Goal: Check status: Check status

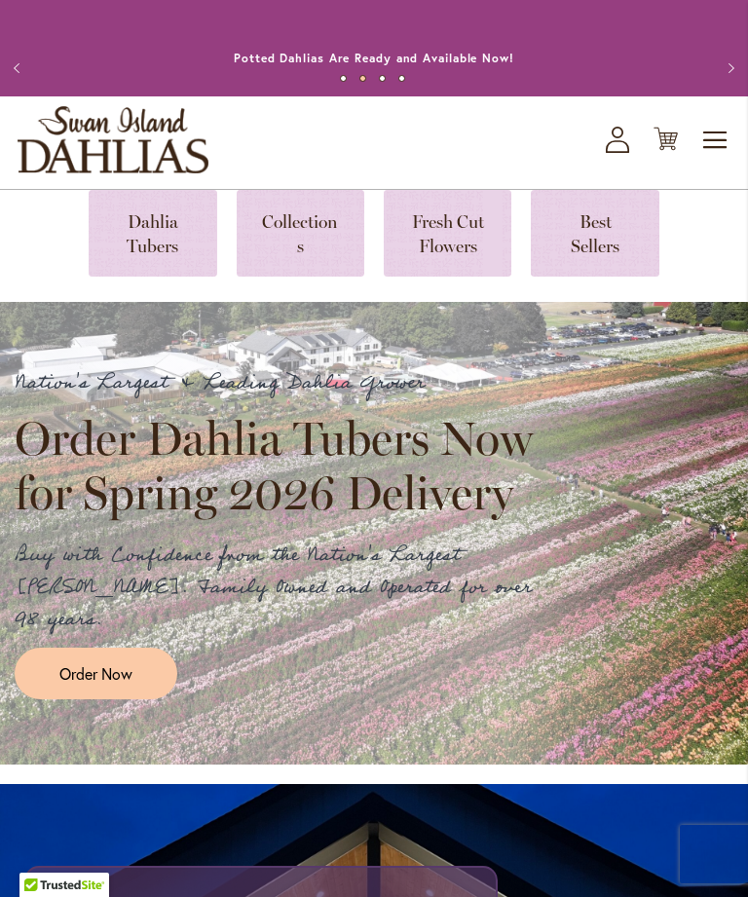
click at [162, 241] on link at bounding box center [153, 233] width 128 height 87
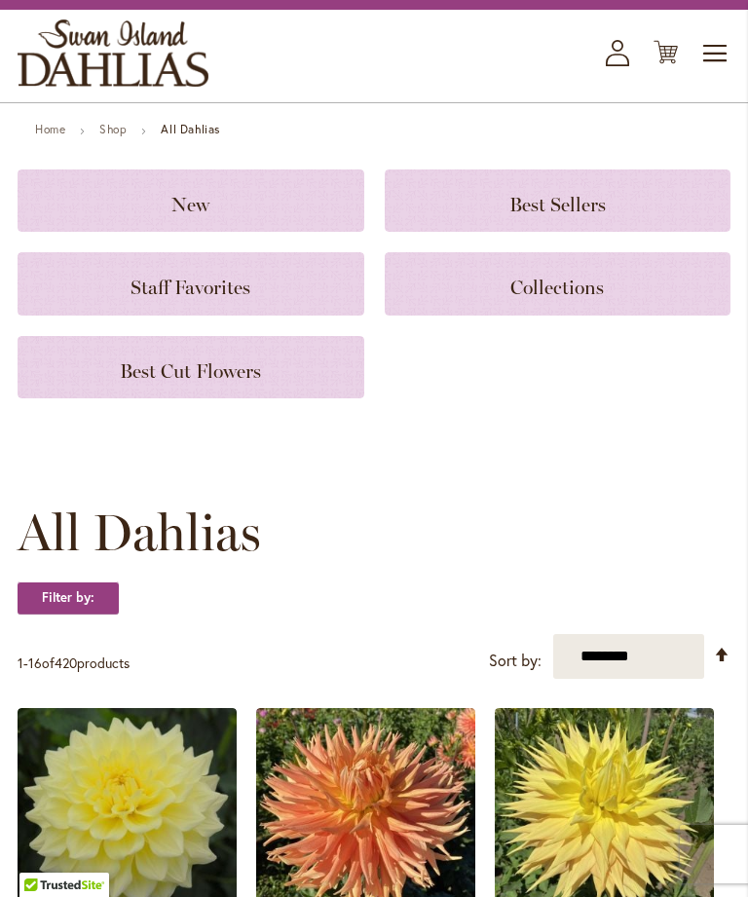
scroll to position [87, 0]
click at [74, 615] on strong "Filter by:" at bounding box center [68, 598] width 101 height 33
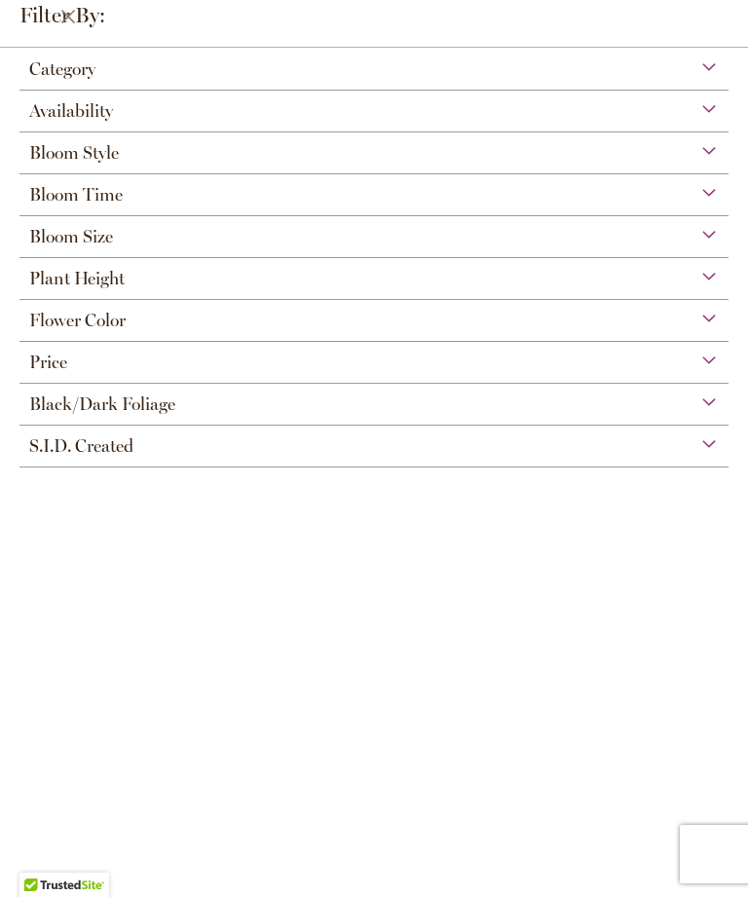
click at [110, 329] on span "Flower Color" at bounding box center [77, 320] width 96 height 21
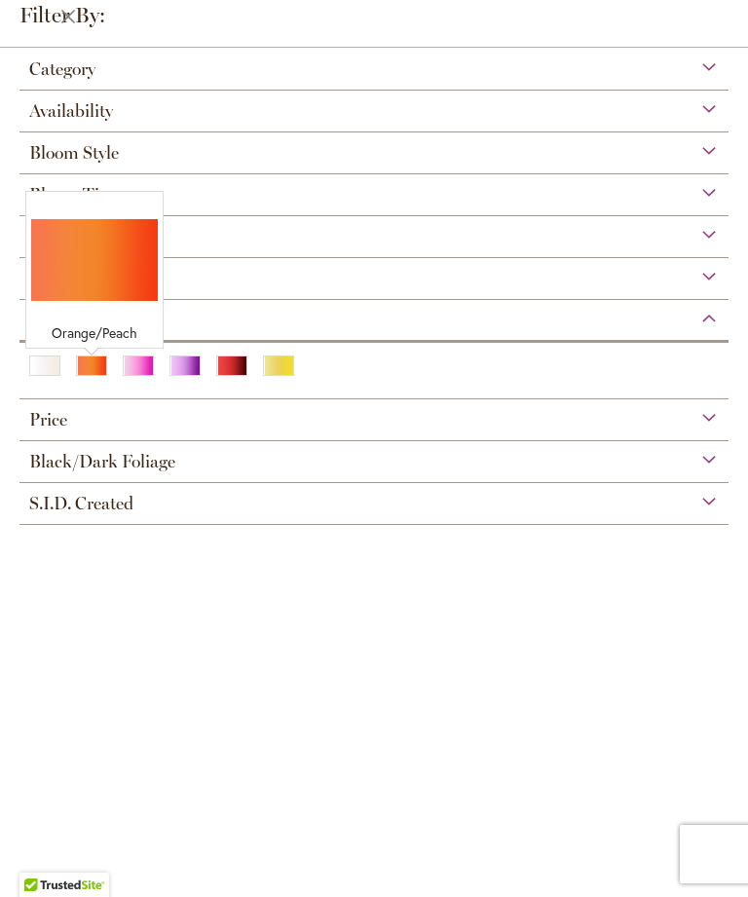
click at [90, 372] on div "Orange/Peach" at bounding box center [91, 366] width 31 height 20
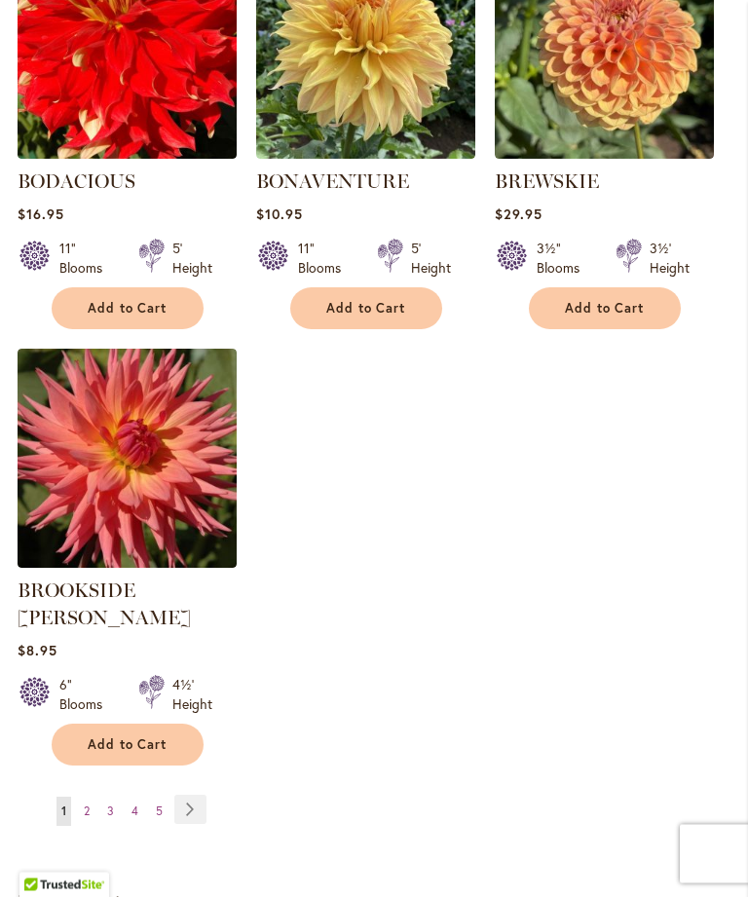
scroll to position [2370, 0]
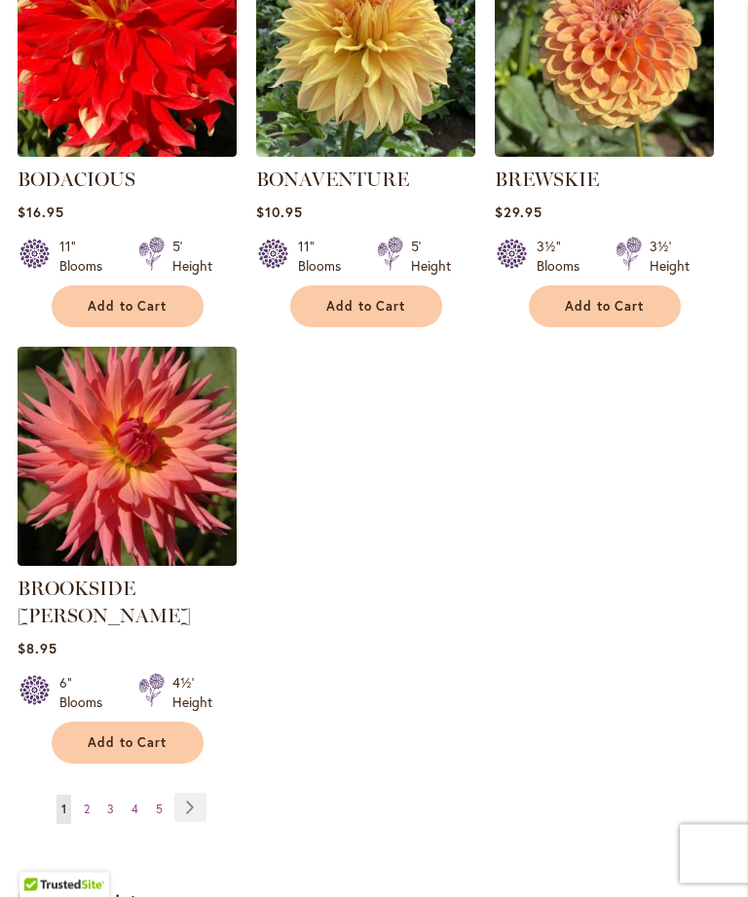
click at [198, 794] on link "Page Next" at bounding box center [190, 808] width 32 height 29
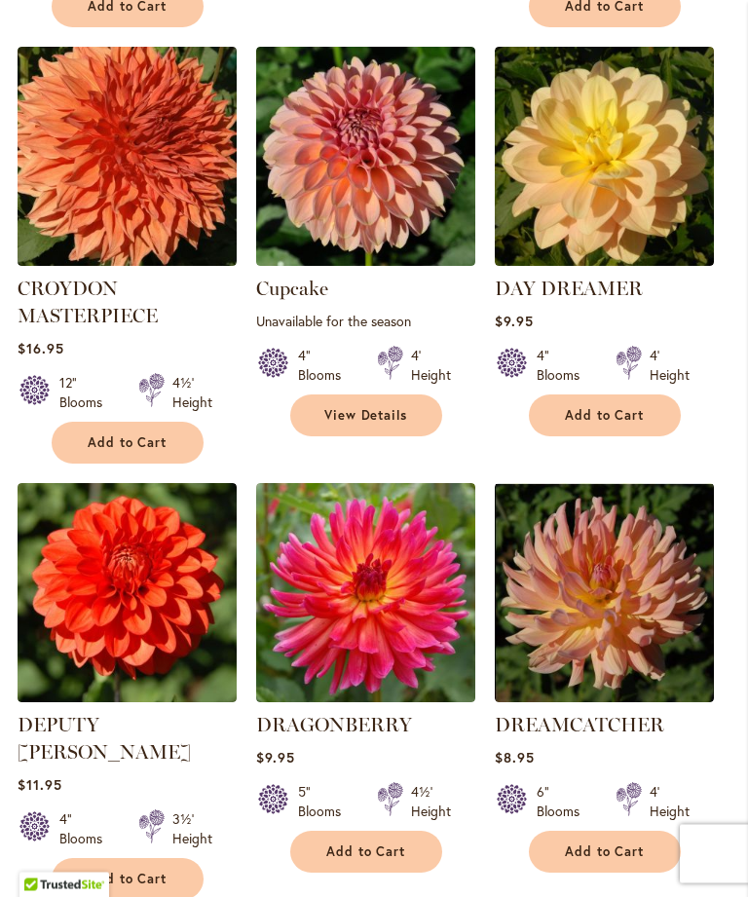
scroll to position [1856, 0]
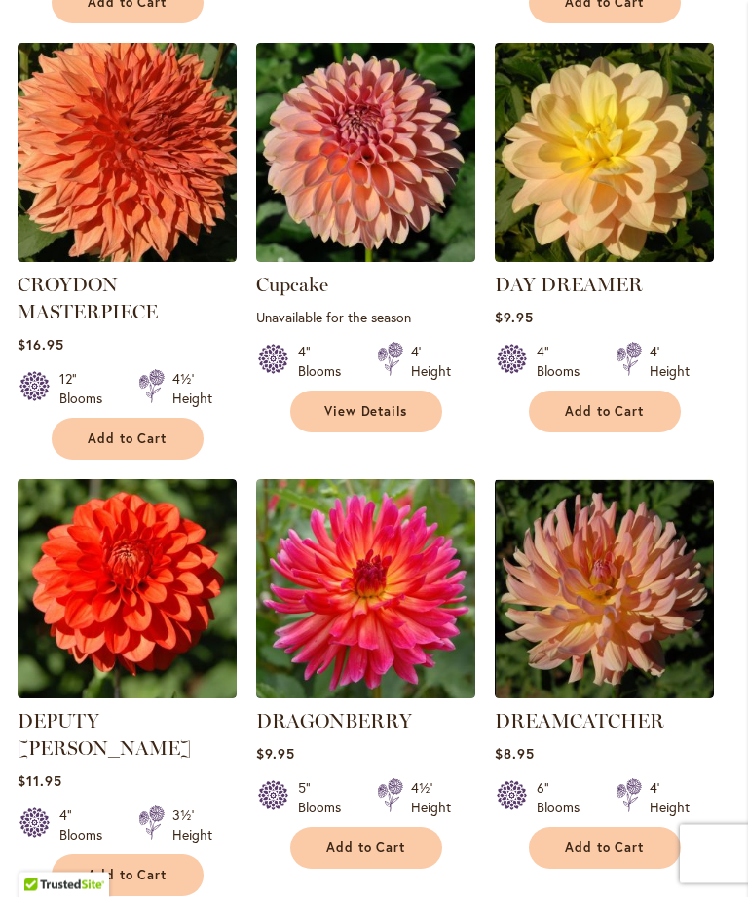
click at [134, 581] on img at bounding box center [127, 589] width 219 height 219
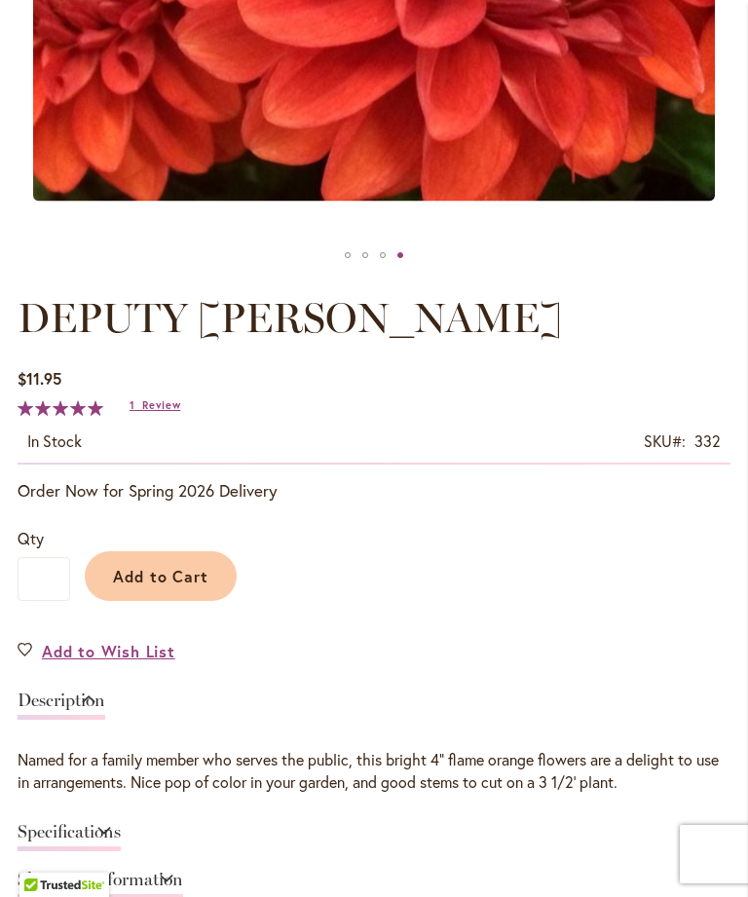
scroll to position [765, 0]
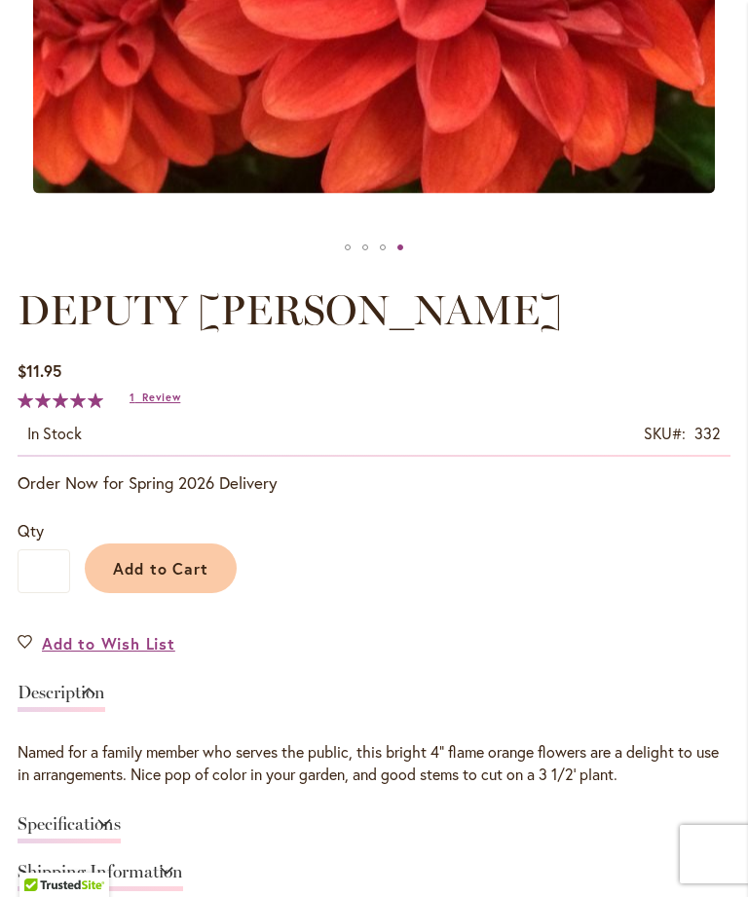
click at [156, 404] on span "Review" at bounding box center [161, 398] width 38 height 14
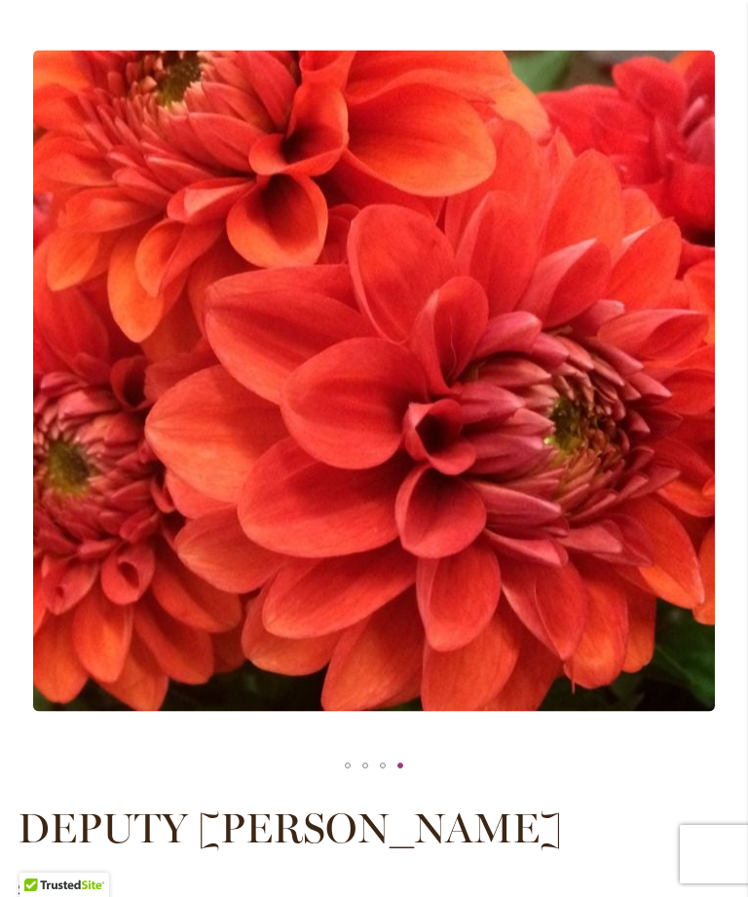
scroll to position [245, 0]
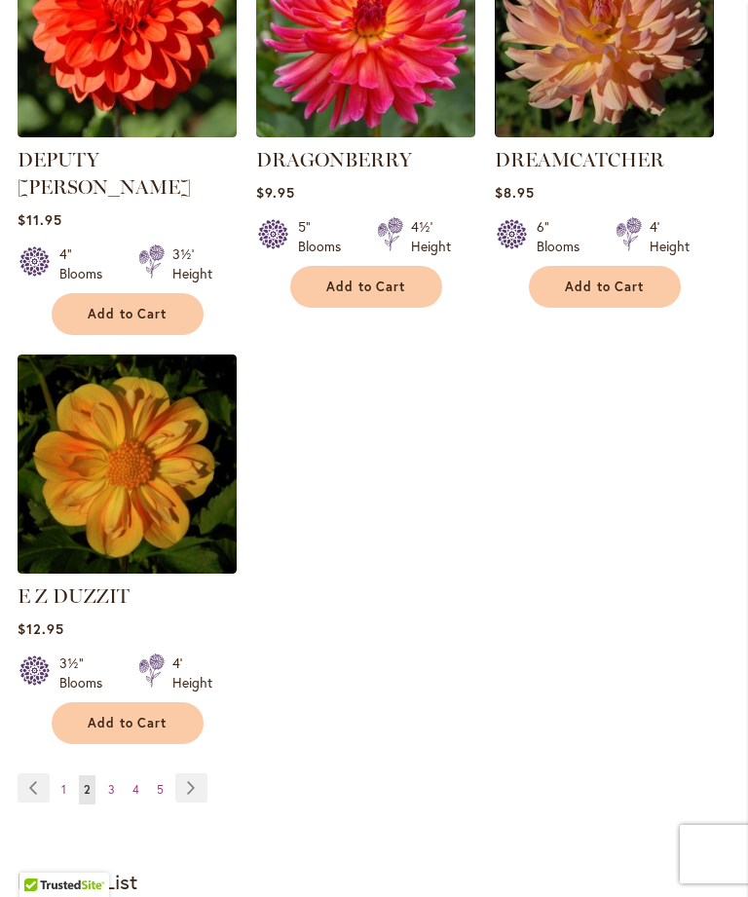
scroll to position [2418, 0]
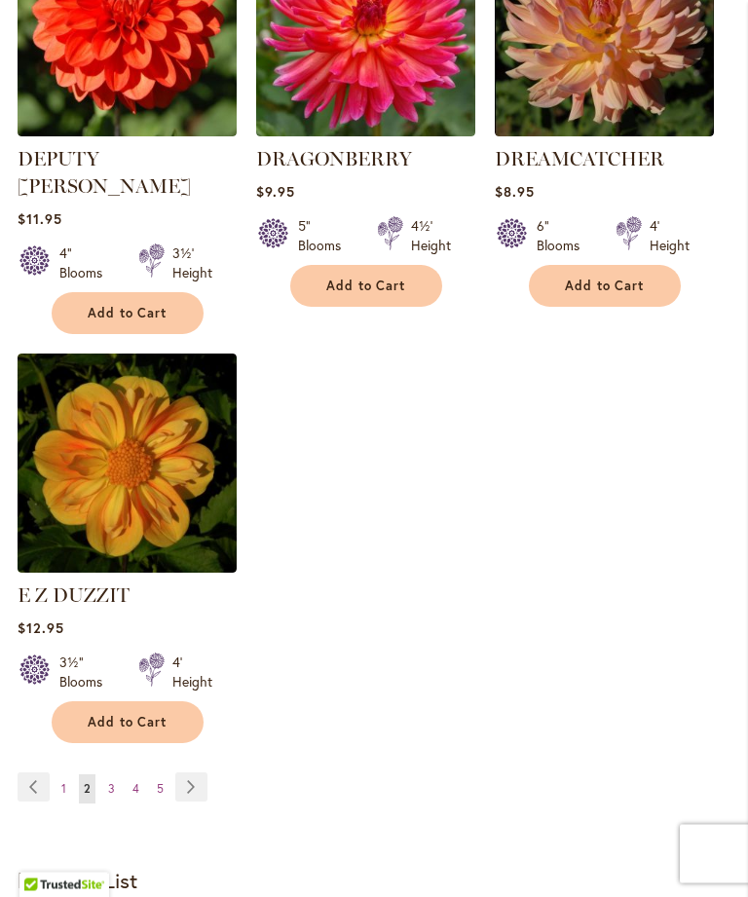
click at [201, 773] on link "Page Next" at bounding box center [191, 787] width 32 height 29
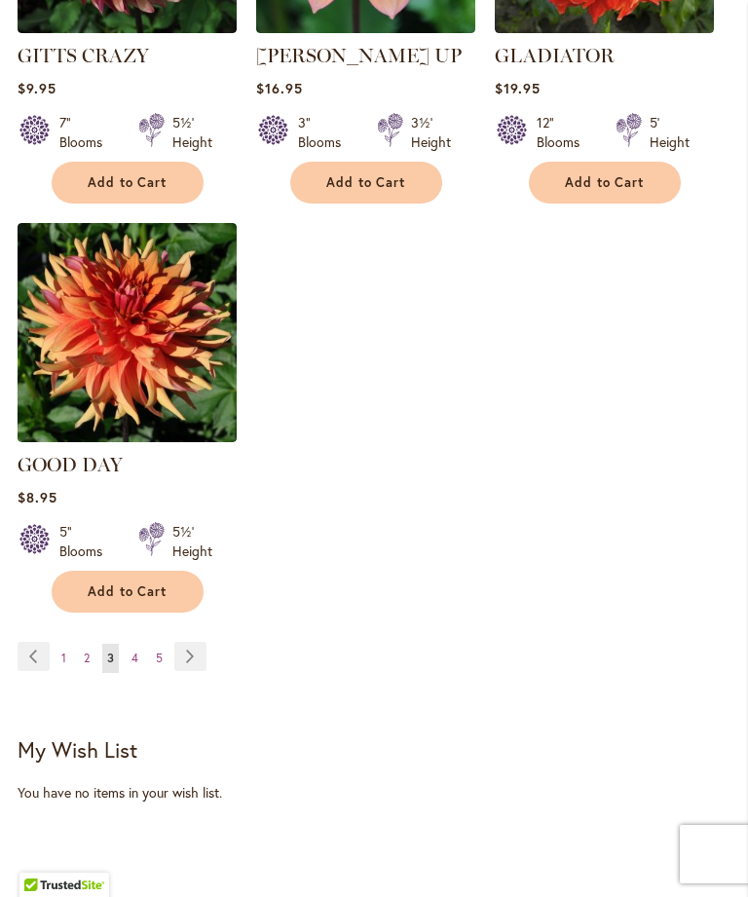
scroll to position [2533, 0]
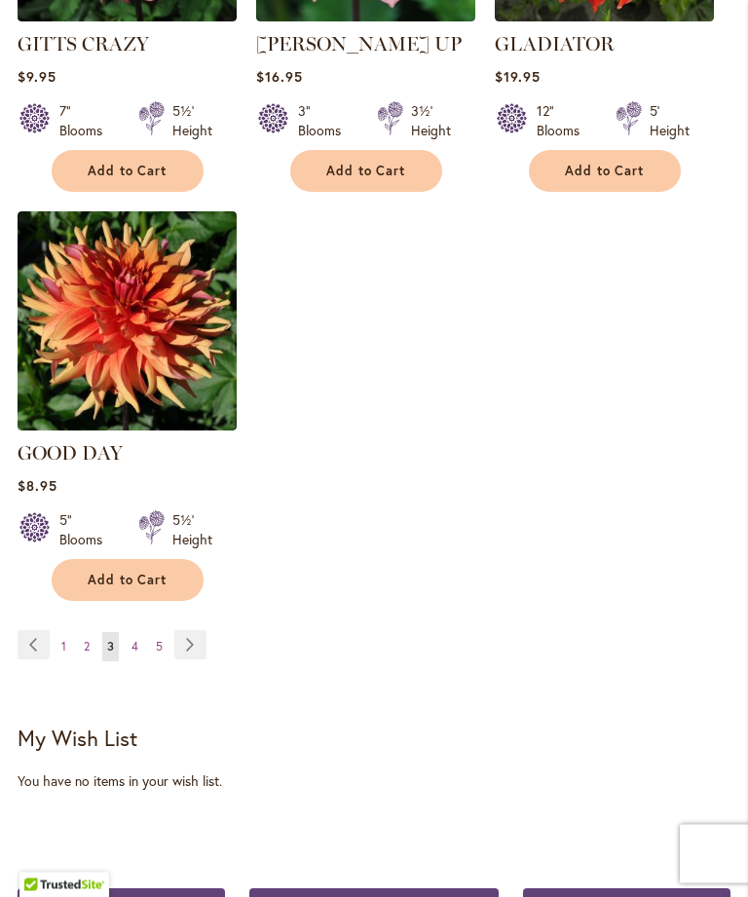
click at [193, 631] on link "Page Next" at bounding box center [190, 645] width 32 height 29
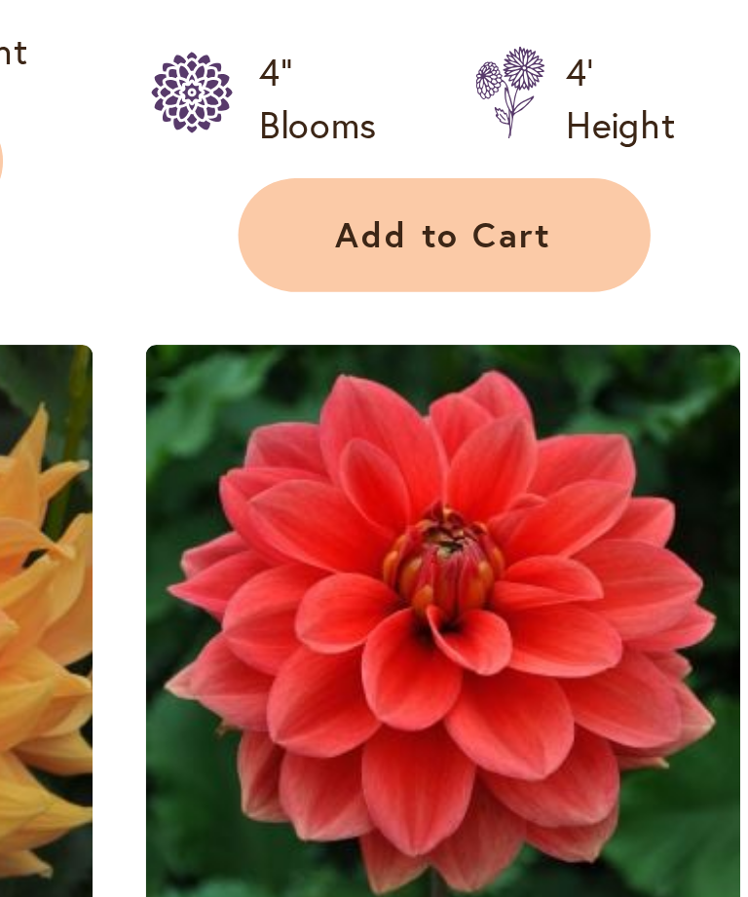
scroll to position [1019, 0]
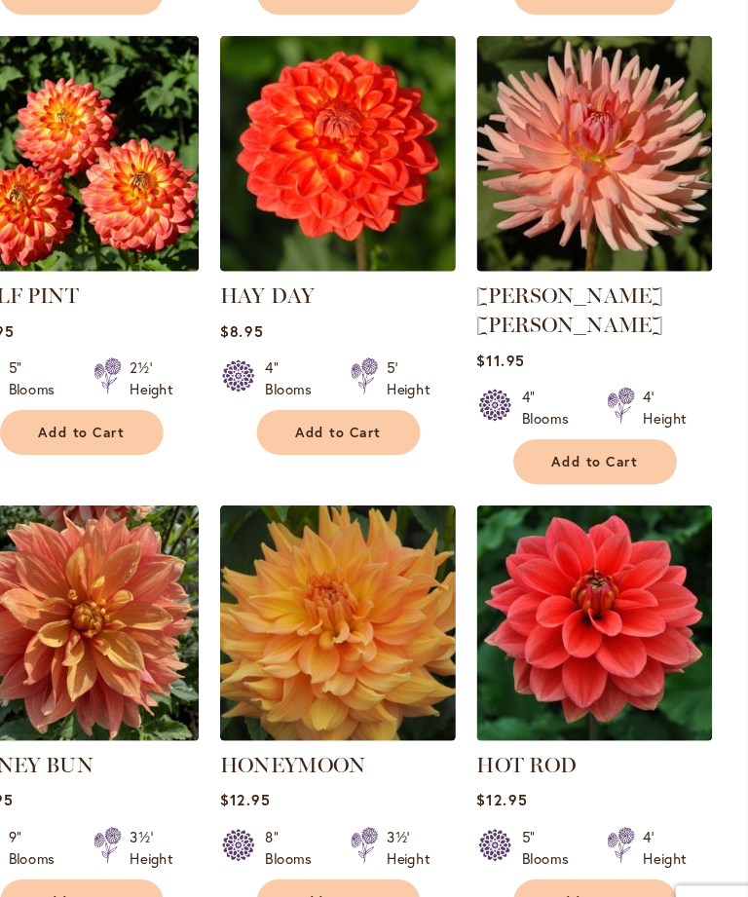
click at [589, 571] on img at bounding box center [604, 580] width 219 height 219
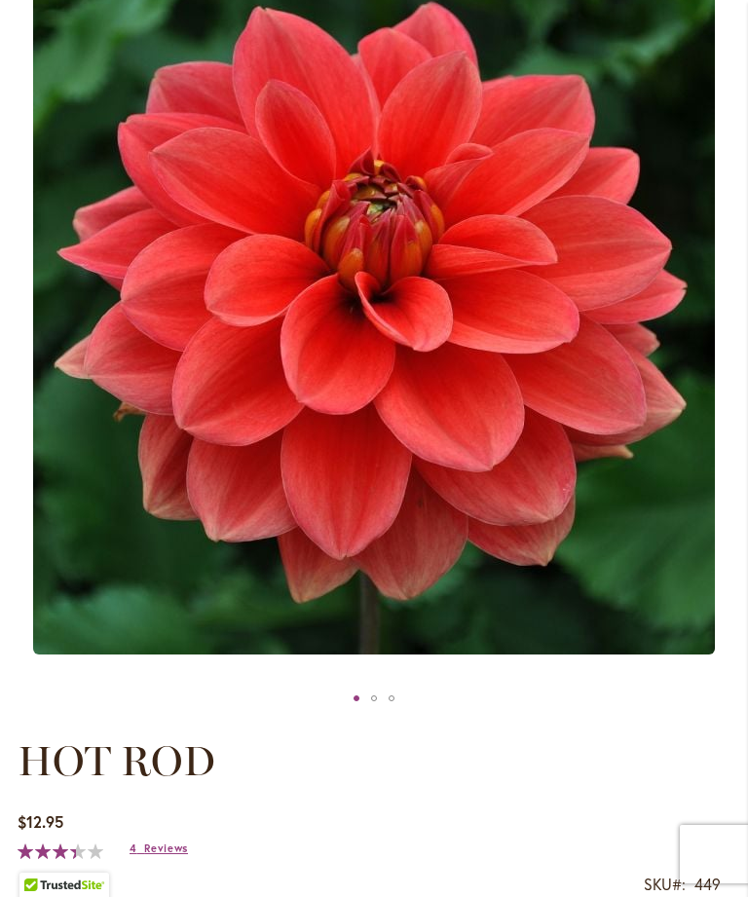
scroll to position [434, 0]
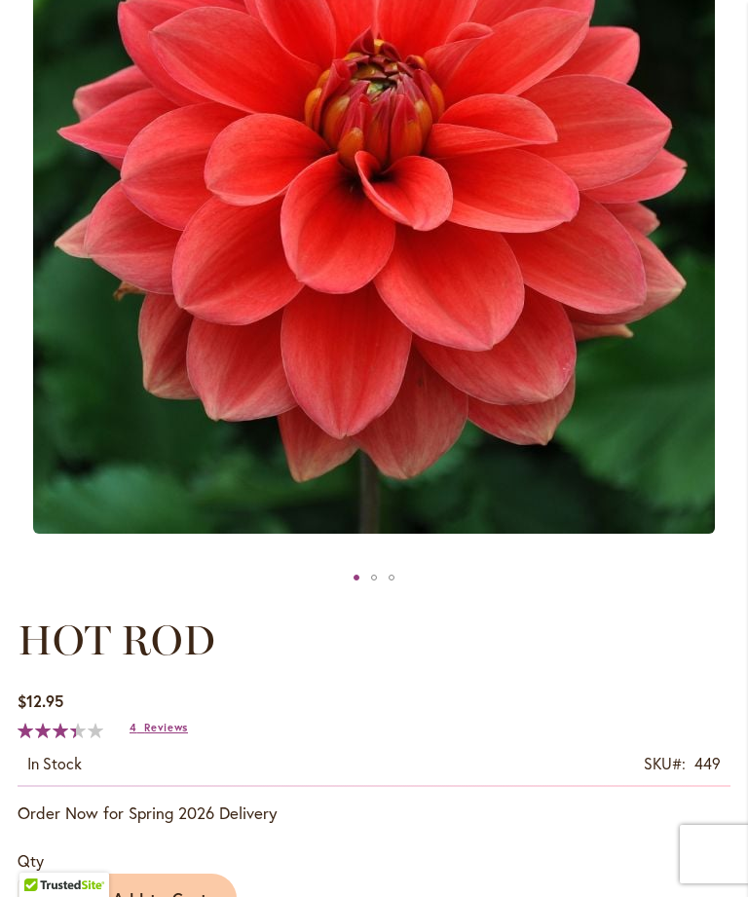
click at [158, 735] on span "Reviews" at bounding box center [166, 728] width 44 height 14
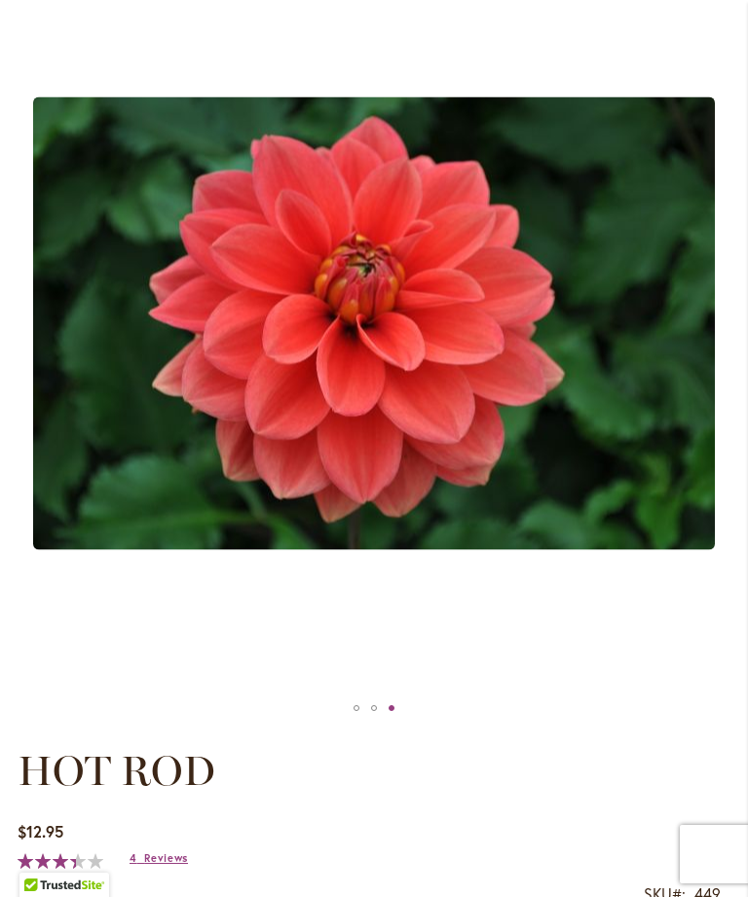
scroll to position [253, 0]
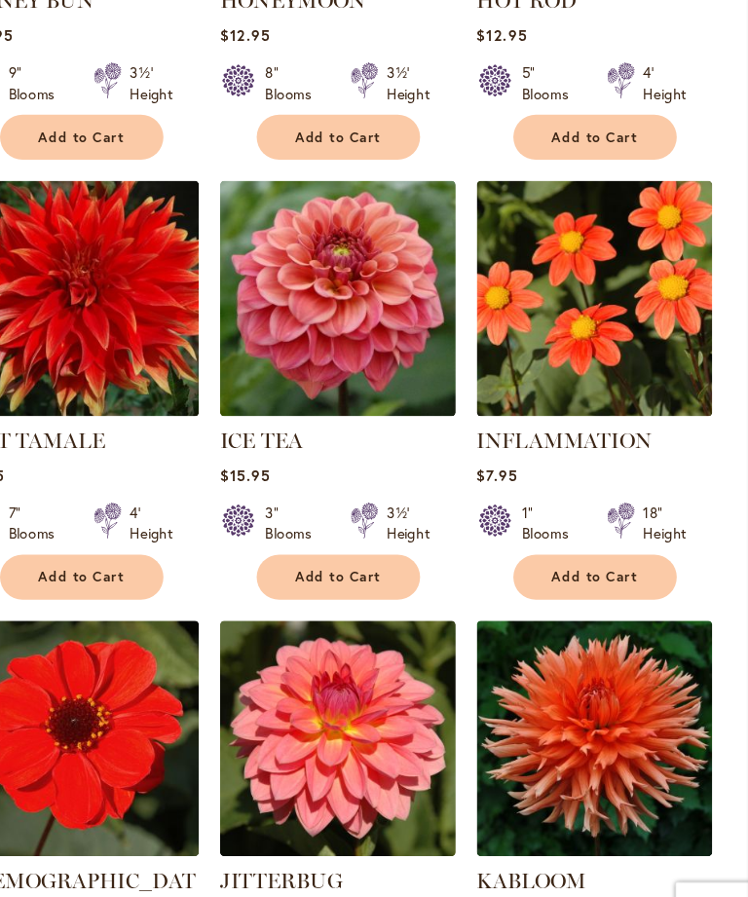
scroll to position [1820, 0]
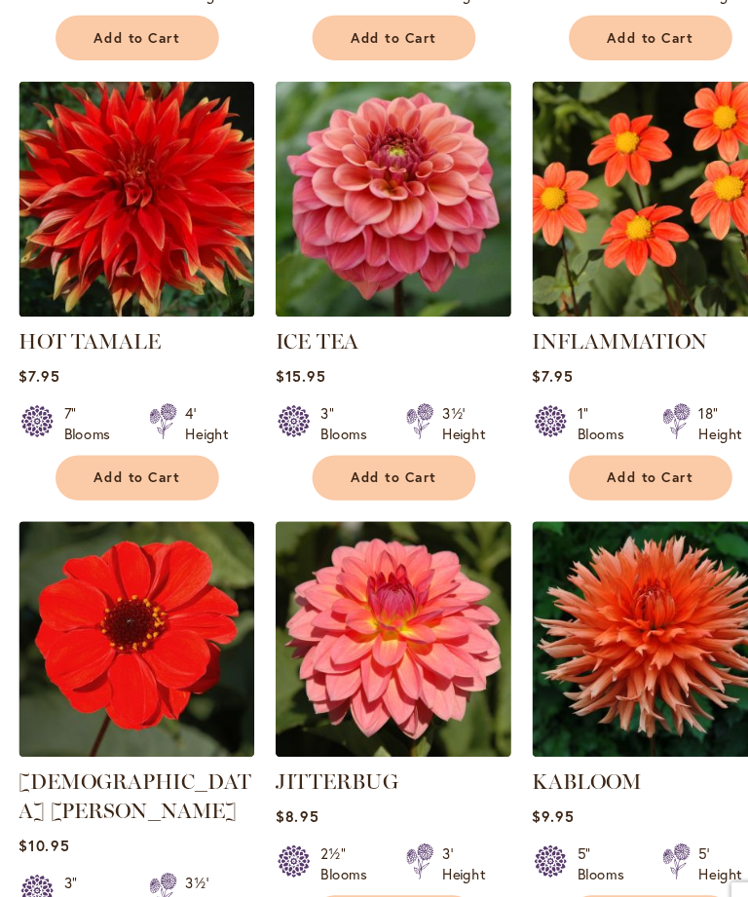
click at [131, 145] on img at bounding box center [127, 189] width 219 height 219
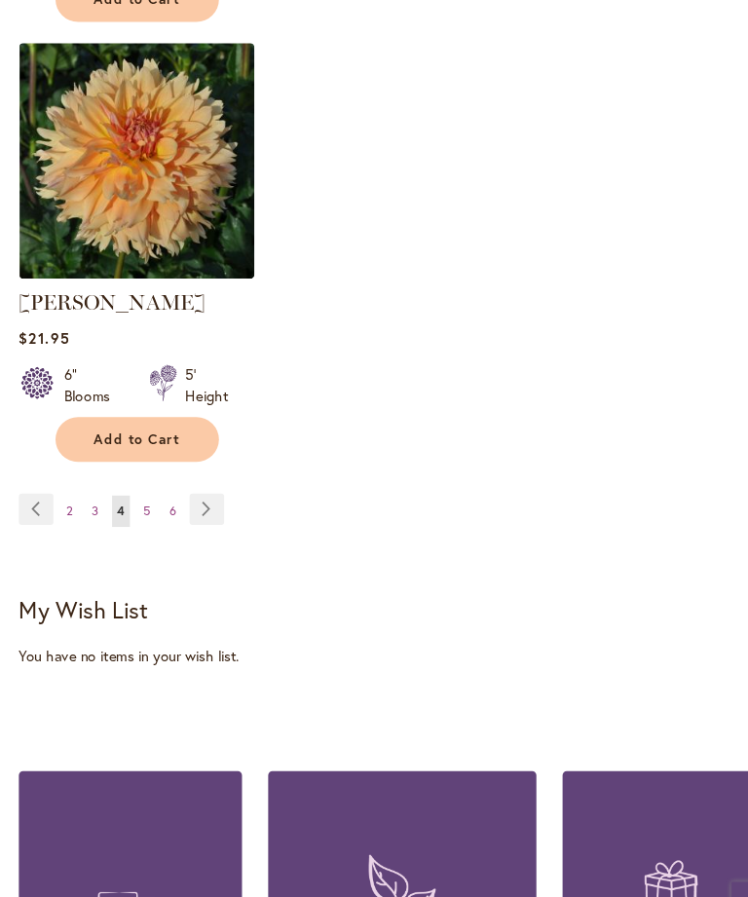
scroll to position [2701, 0]
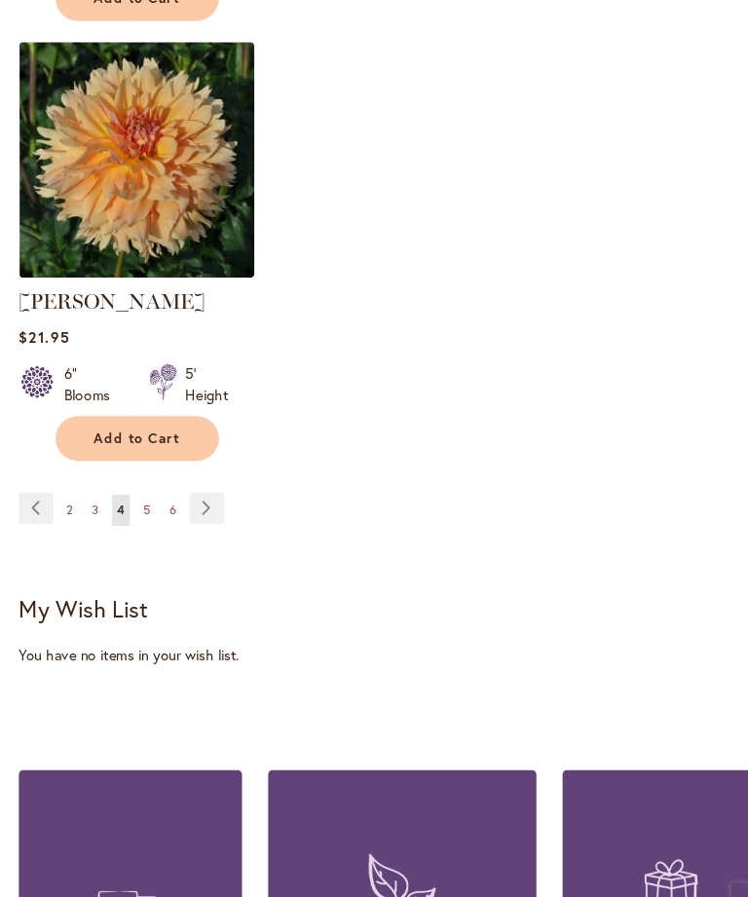
click at [201, 463] on link "Page Next" at bounding box center [192, 477] width 32 height 29
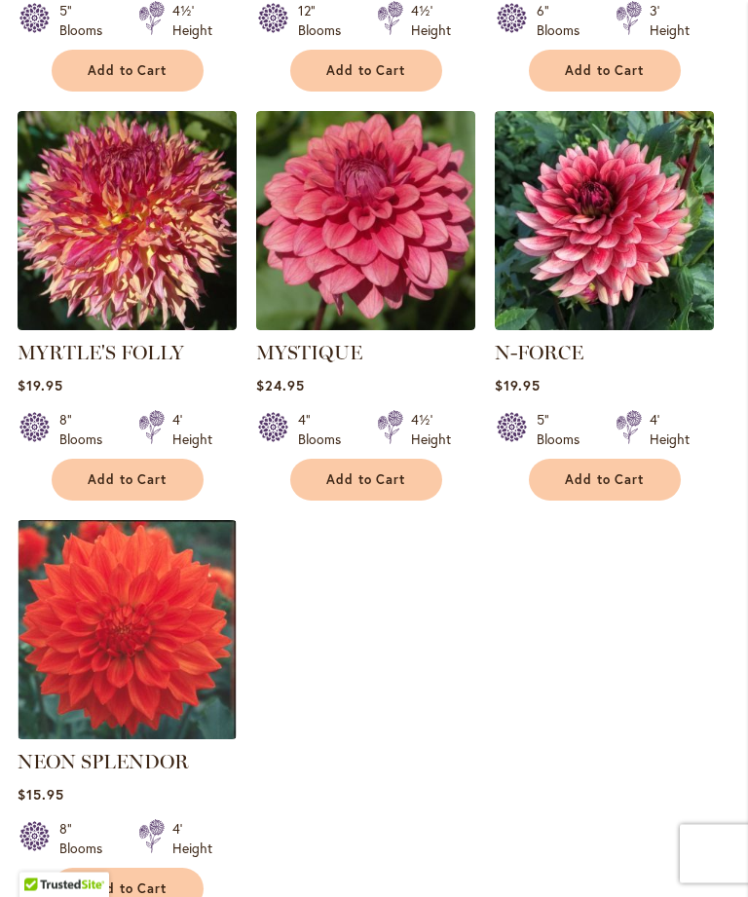
scroll to position [2200, 0]
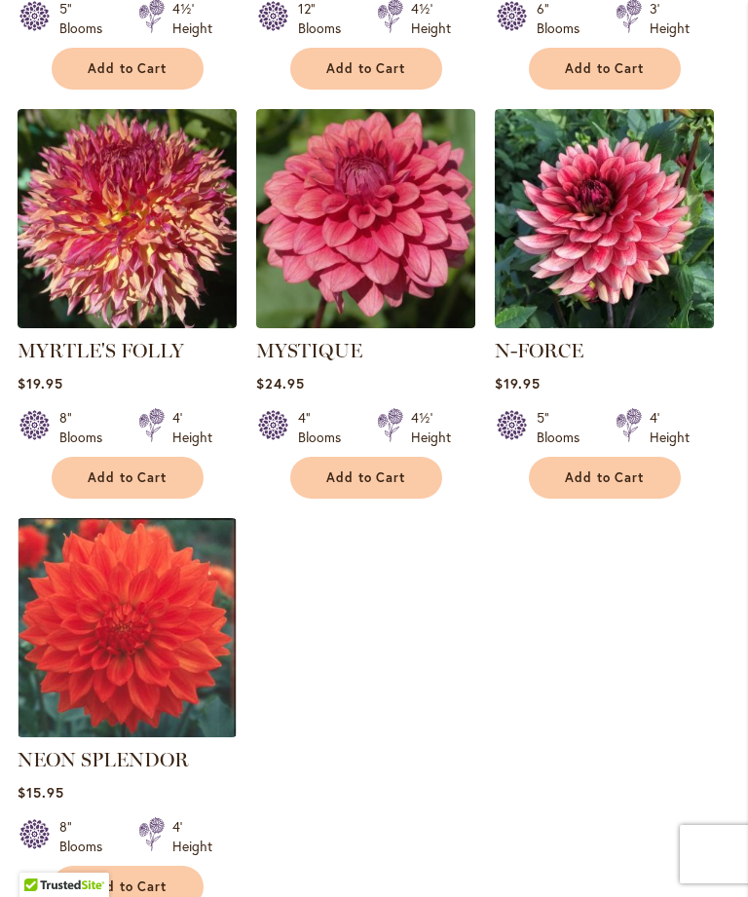
click at [79, 647] on img at bounding box center [127, 627] width 219 height 219
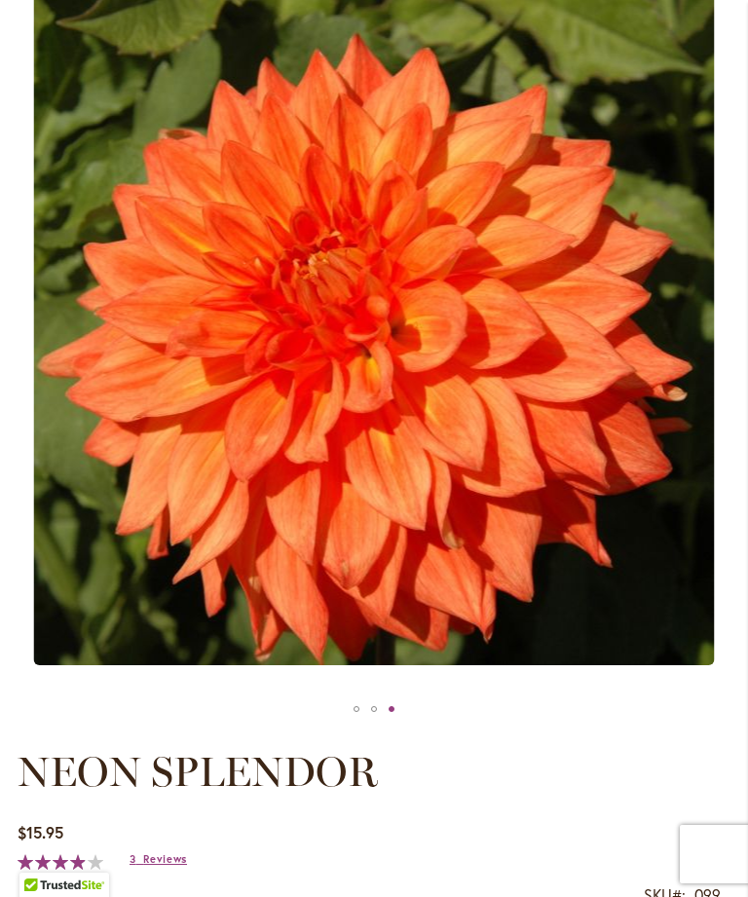
scroll to position [305, 0]
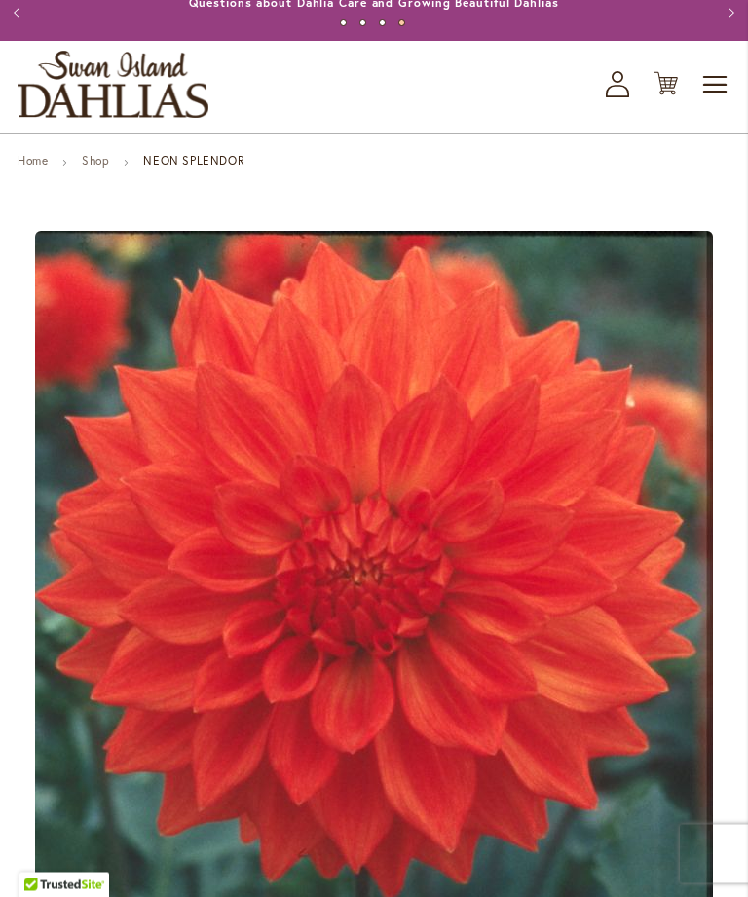
scroll to position [0, 0]
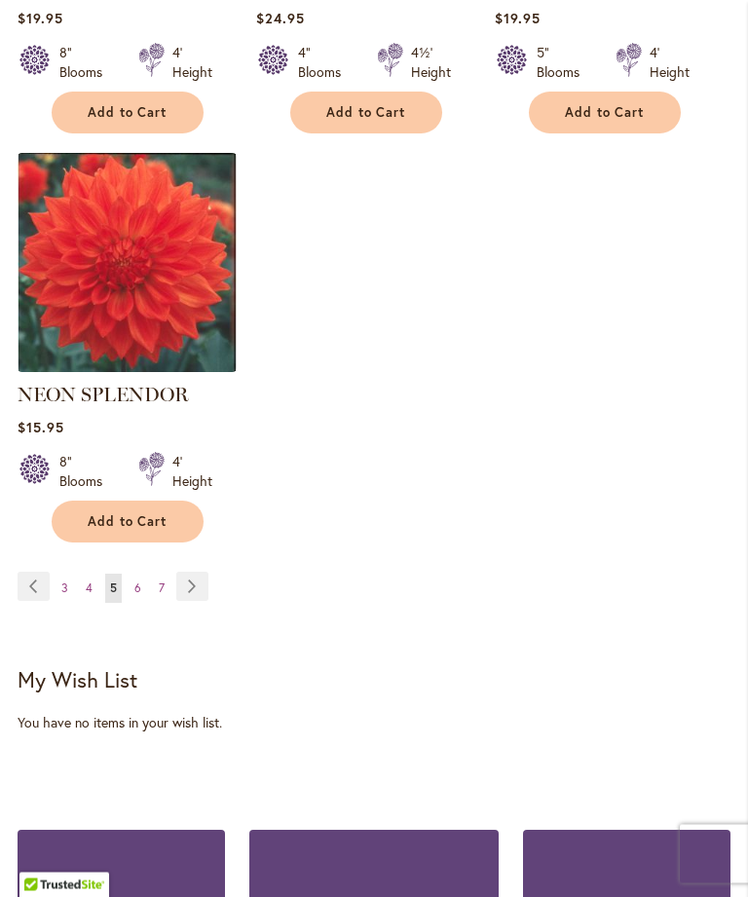
scroll to position [2565, 0]
click at [190, 585] on link "Page Next" at bounding box center [192, 586] width 32 height 29
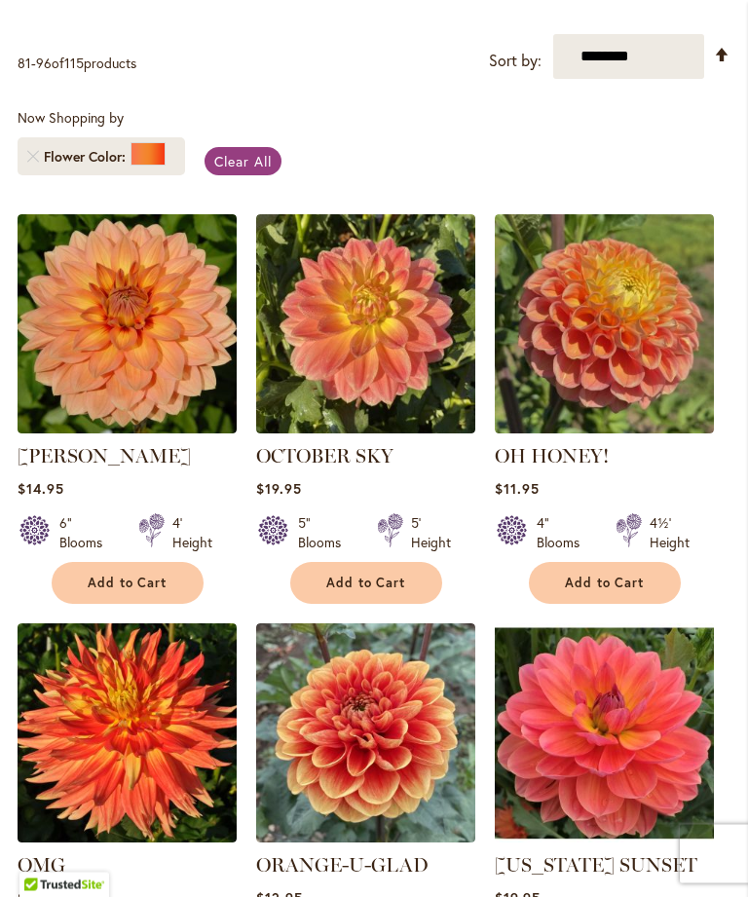
scroll to position [434, 0]
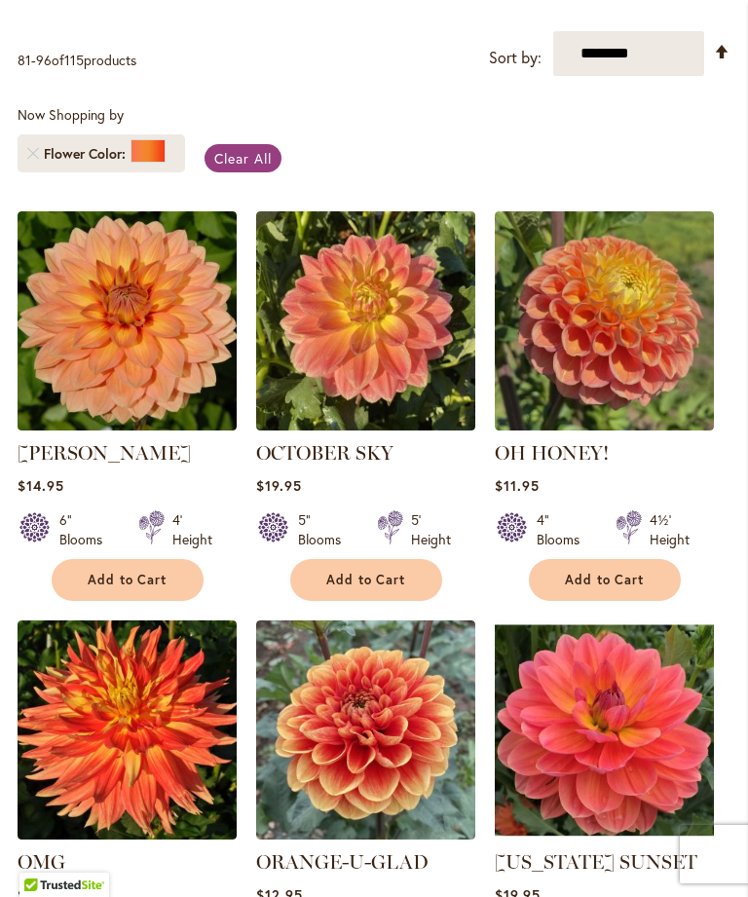
click at [628, 792] on img at bounding box center [604, 730] width 219 height 219
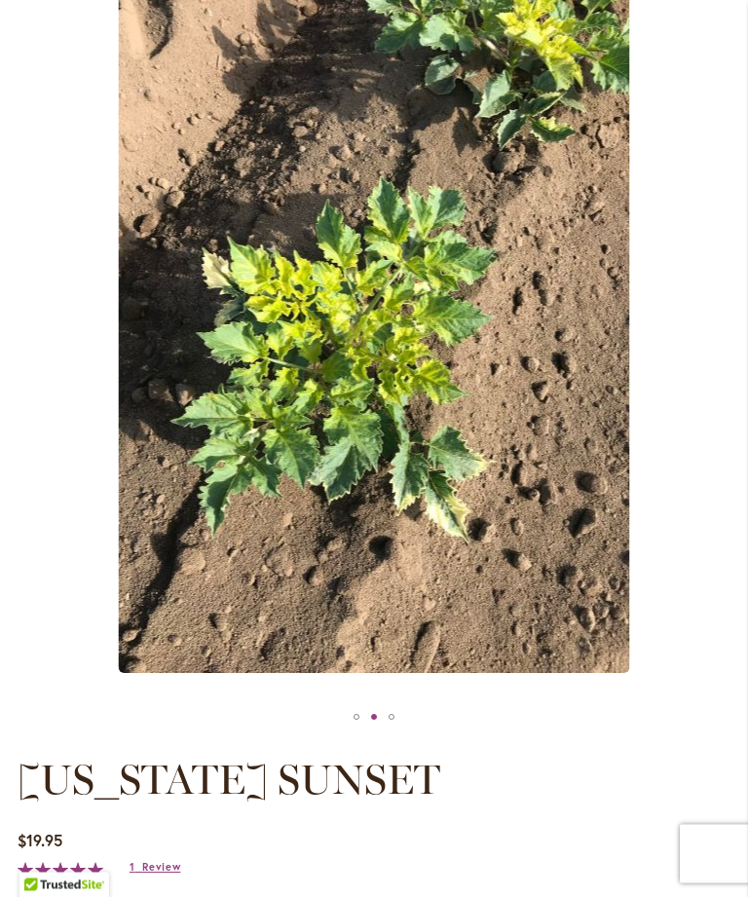
scroll to position [295, 0]
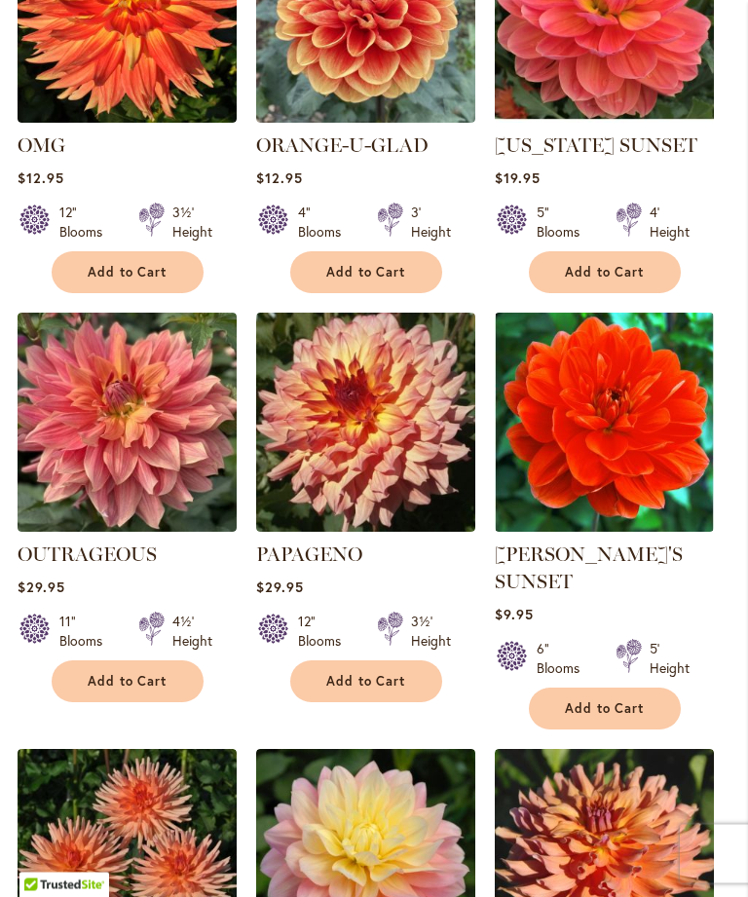
scroll to position [1150, 0]
click at [625, 452] on img at bounding box center [604, 422] width 219 height 219
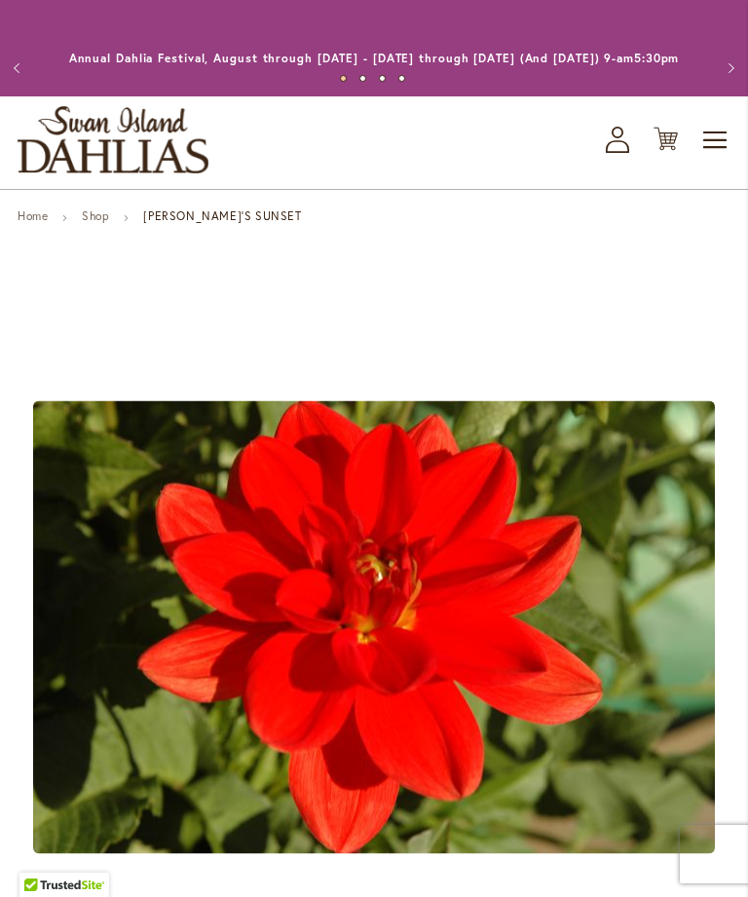
click at [617, 153] on icon "My Account" at bounding box center [617, 140] width 23 height 26
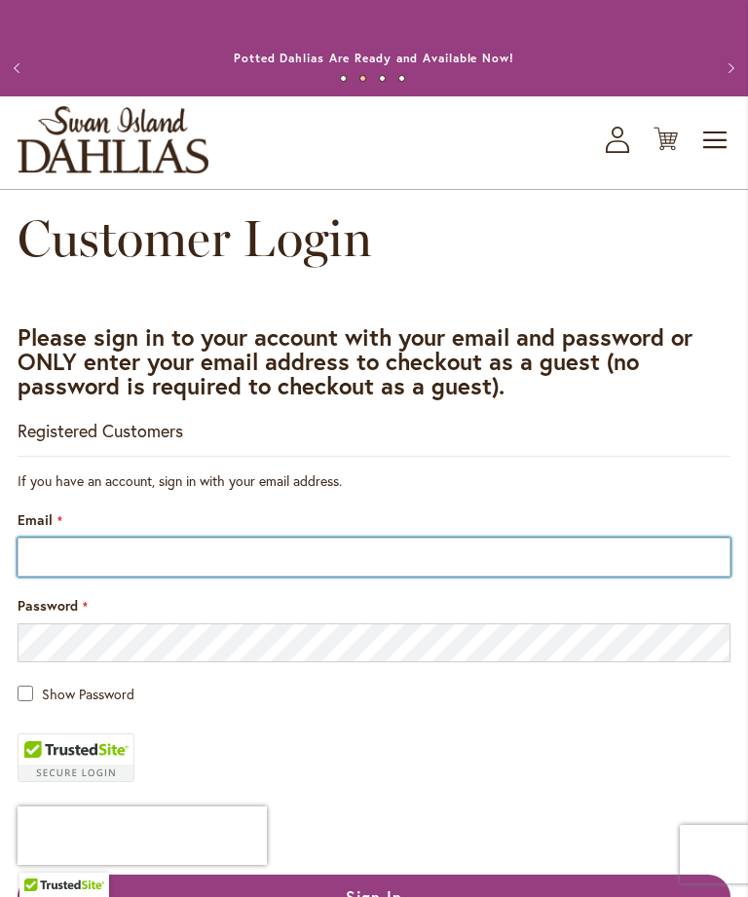
type input "**********"
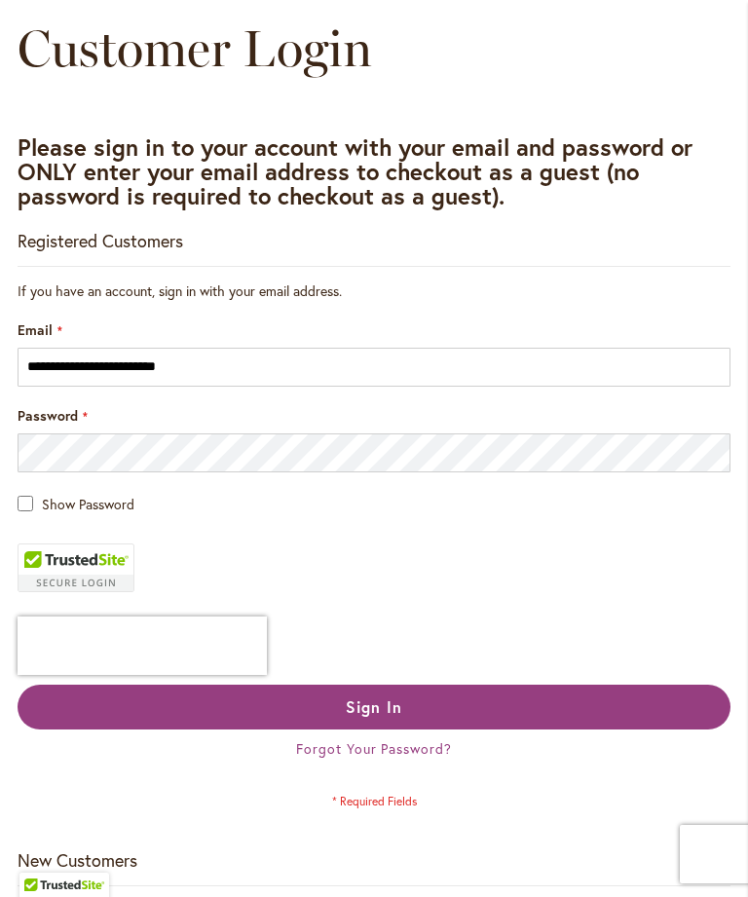
scroll to position [227, 0]
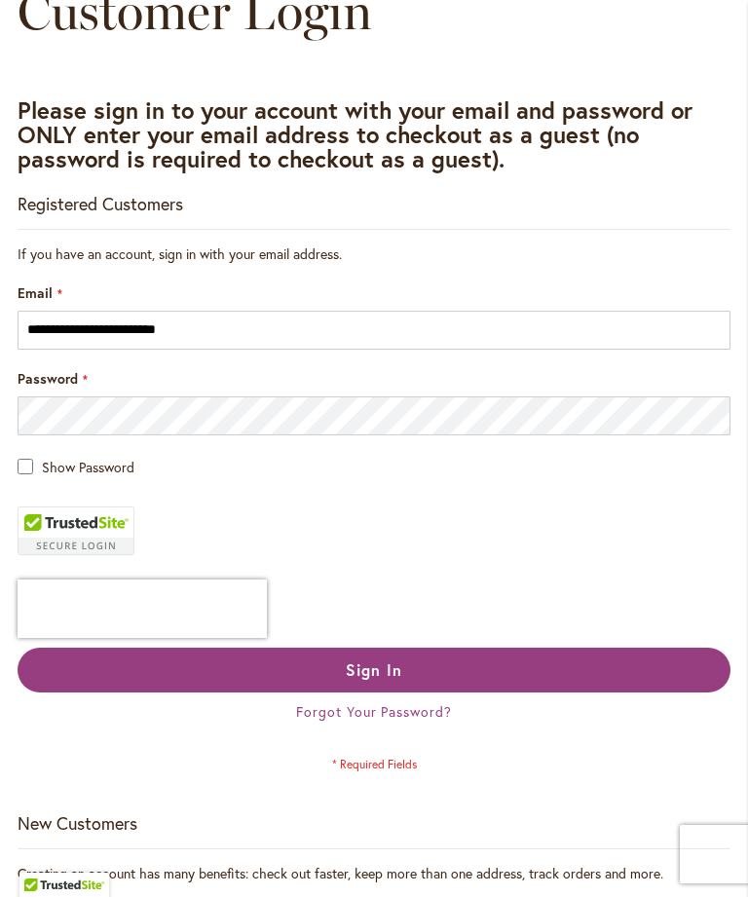
click at [475, 686] on button "Sign In" at bounding box center [374, 670] width 713 height 45
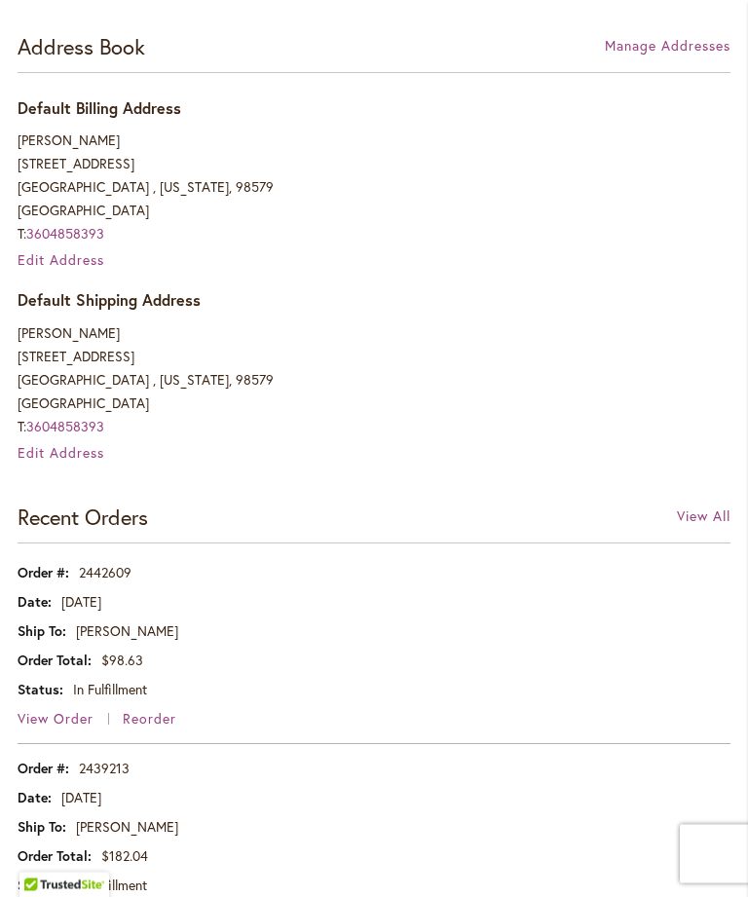
scroll to position [603, 0]
click at [459, 842] on td "[PERSON_NAME]" at bounding box center [374, 826] width 713 height 29
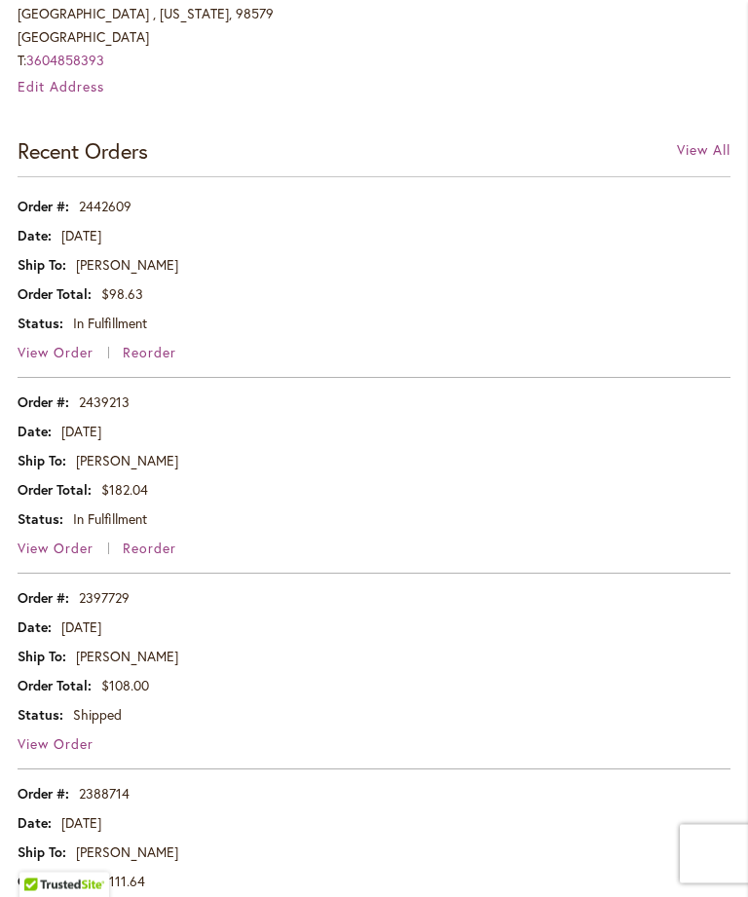
scroll to position [969, 0]
click at [63, 753] on span "View Order" at bounding box center [56, 744] width 76 height 19
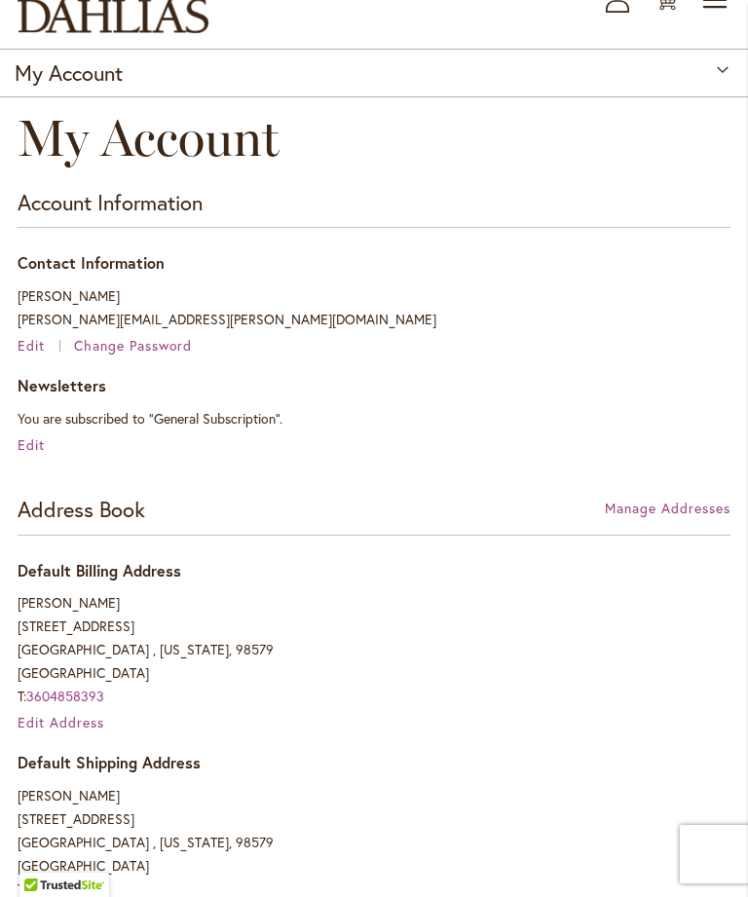
scroll to position [932, 0]
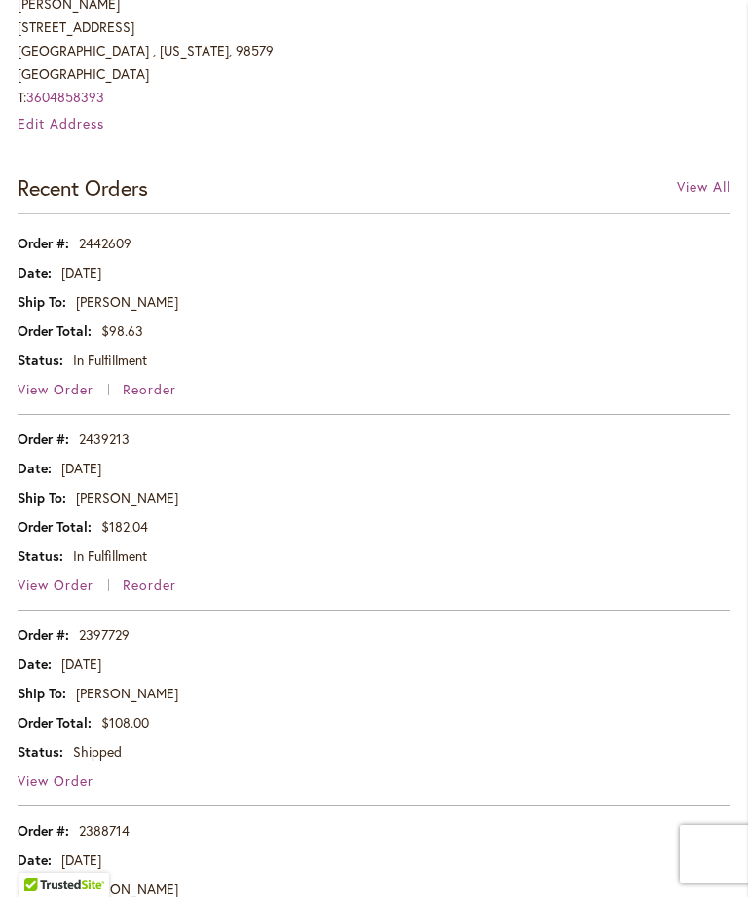
click at [46, 594] on span "View Order" at bounding box center [56, 585] width 76 height 19
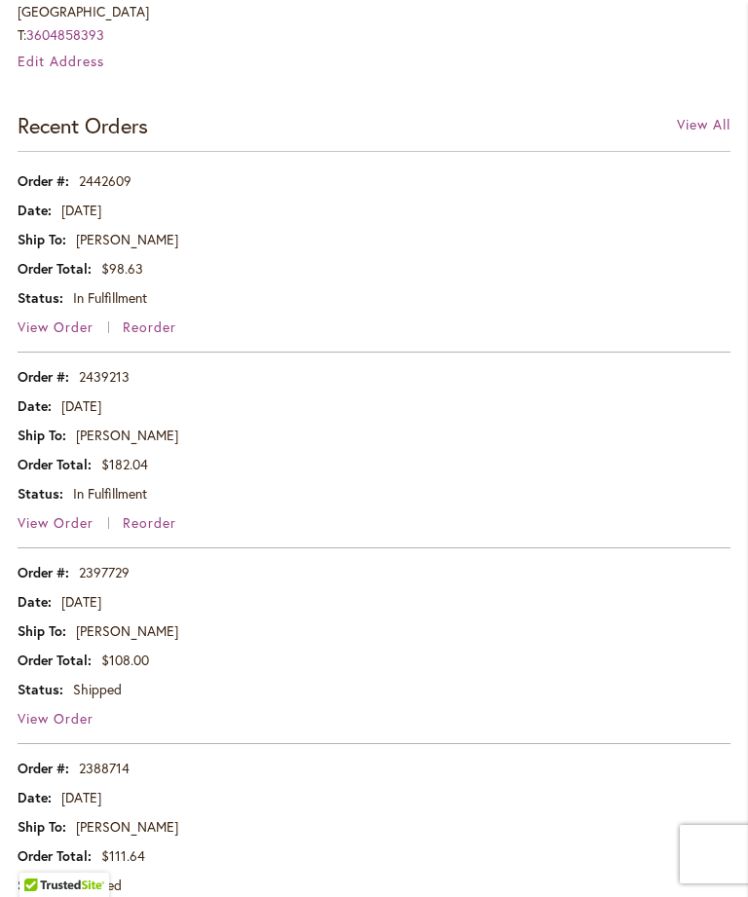
scroll to position [995, 0]
click at [44, 336] on span "View Order" at bounding box center [56, 327] width 76 height 19
